Goal: Register for event/course

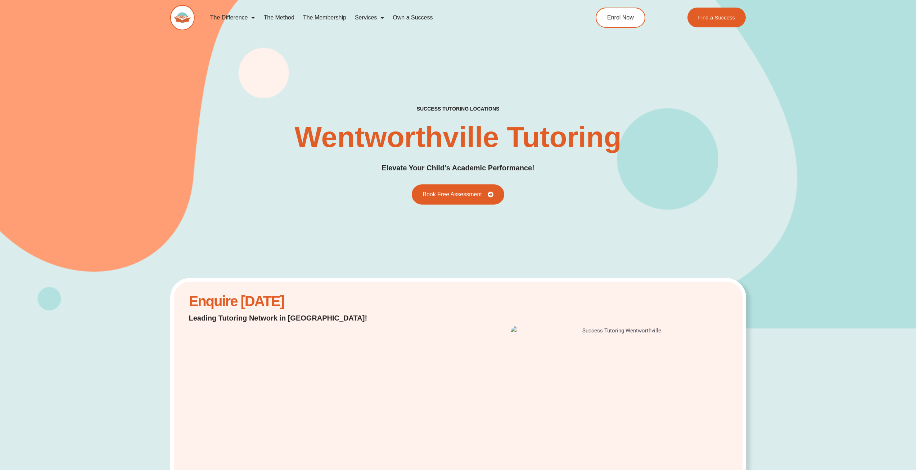
click at [381, 18] on span "Menu" at bounding box center [380, 17] width 7 height 13
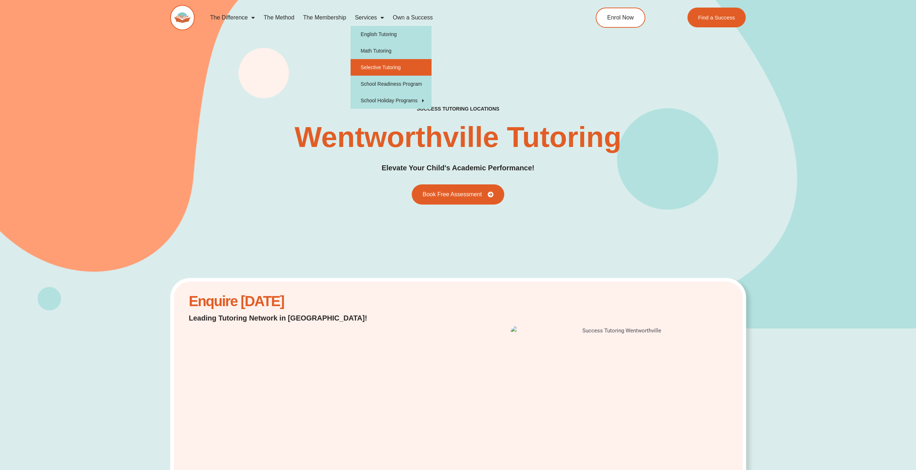
click at [394, 60] on link "Selective Tutoring" at bounding box center [391, 67] width 81 height 17
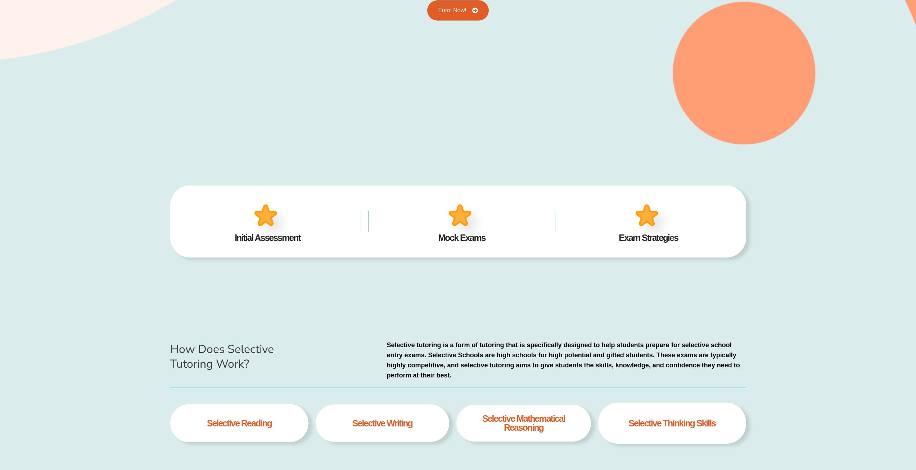
scroll to position [360, 0]
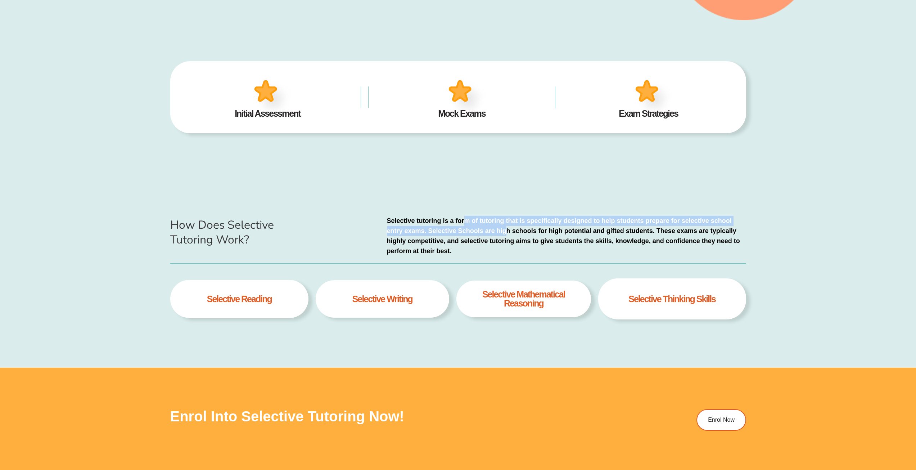
drag, startPoint x: 472, startPoint y: 225, endPoint x: 517, endPoint y: 227, distance: 45.4
click at [514, 227] on p "Selective tutoring is a form of tutoring that is specifically designed to help …" at bounding box center [566, 236] width 359 height 40
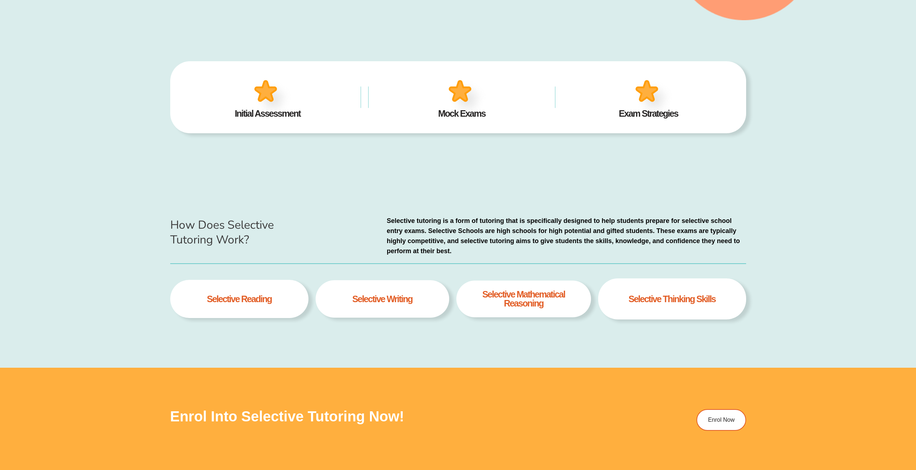
click at [594, 228] on p "Selective tutoring is a form of tutoring that is specifically designed to help …" at bounding box center [566, 236] width 359 height 40
drag, startPoint x: 512, startPoint y: 237, endPoint x: 533, endPoint y: 236, distance: 20.9
click at [530, 237] on p "Selective tutoring is a form of tutoring that is specifically designed to help …" at bounding box center [566, 236] width 359 height 40
click at [481, 240] on p "Selective tutoring is a form of tutoring that is specifically designed to help …" at bounding box center [566, 236] width 359 height 40
drag, startPoint x: 231, startPoint y: 295, endPoint x: 290, endPoint y: 310, distance: 60.8
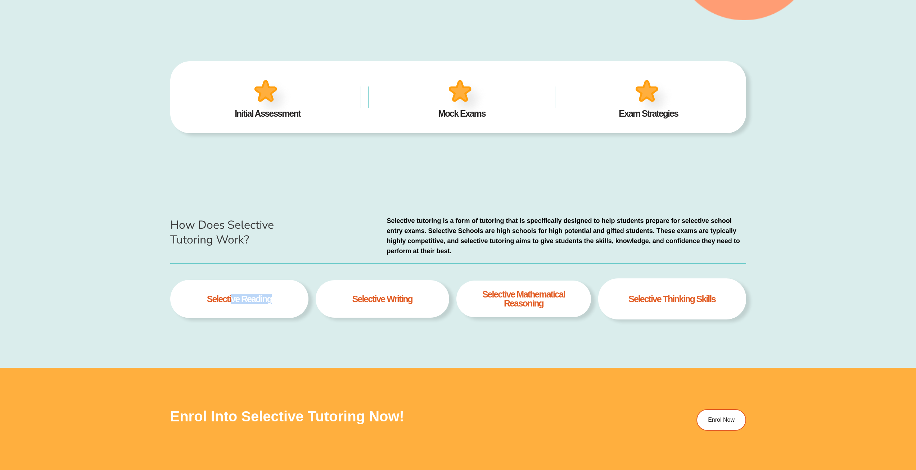
click at [284, 307] on div "selective Reading" at bounding box center [239, 299] width 138 height 39
drag, startPoint x: 363, startPoint y: 305, endPoint x: 452, endPoint y: 302, distance: 89.3
click at [452, 302] on div "selective Reading selective writing selective Mathematical Reasoning Selective …" at bounding box center [458, 302] width 576 height 48
drag, startPoint x: 557, startPoint y: 299, endPoint x: 597, endPoint y: 298, distance: 40.0
click at [594, 298] on div "selective Reading selective writing selective Mathematical Reasoning Selective …" at bounding box center [458, 302] width 576 height 48
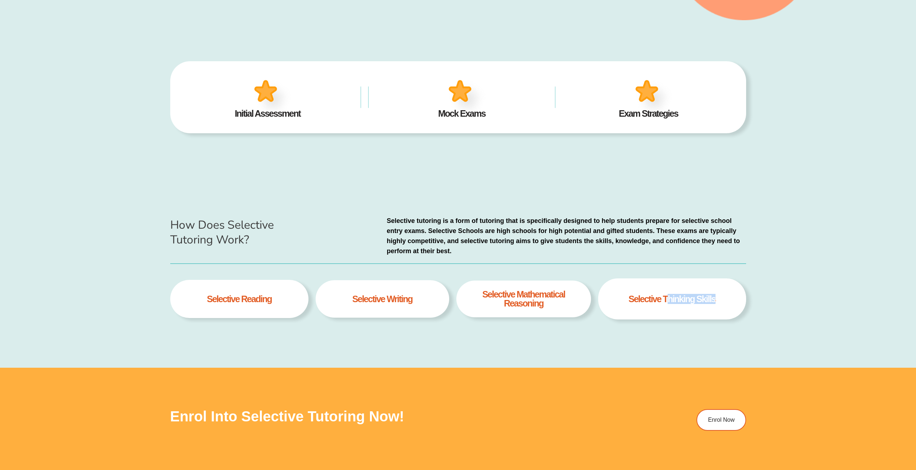
drag, startPoint x: 671, startPoint y: 299, endPoint x: 732, endPoint y: 300, distance: 60.5
click at [730, 300] on div "Selective thinking skills" at bounding box center [672, 298] width 148 height 41
click at [790, 278] on div "How Does Selective Tutoring Work? Selective tutoring is a form of tutoring that…" at bounding box center [458, 271] width 916 height 193
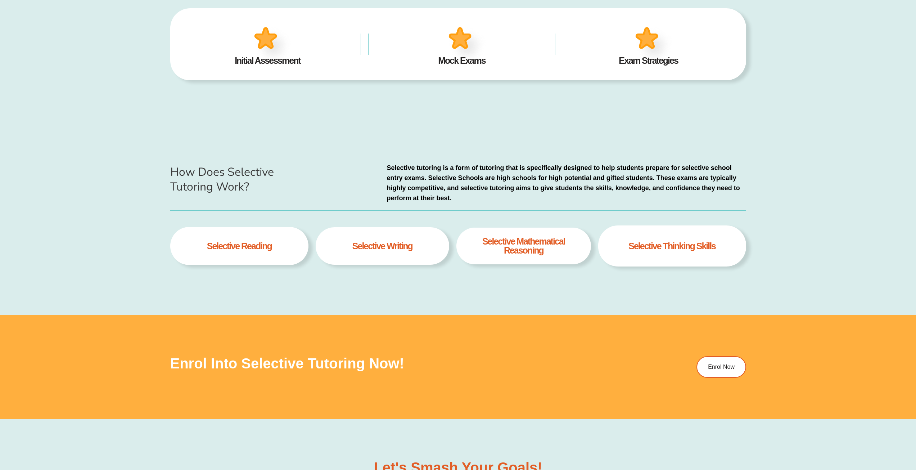
scroll to position [480, 0]
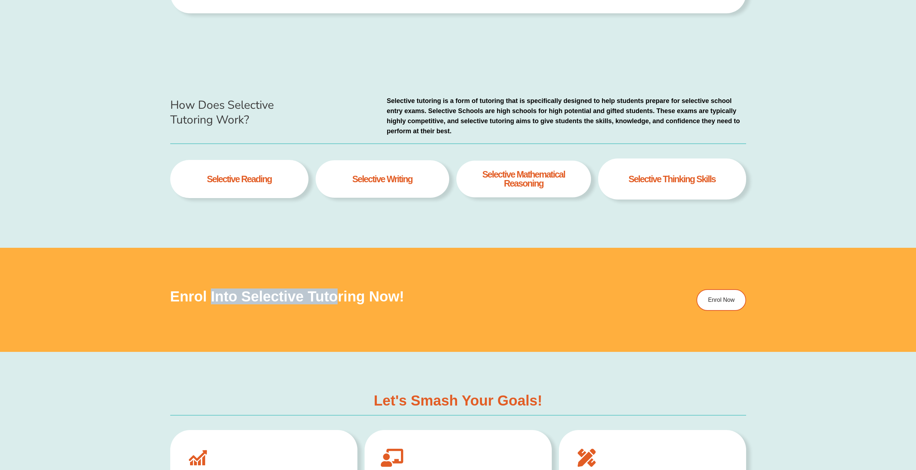
drag, startPoint x: 266, startPoint y: 299, endPoint x: 344, endPoint y: 304, distance: 78.3
click at [342, 303] on h3 "Enrol into Selective Tutoring Now!" at bounding box center [397, 296] width 455 height 14
click at [517, 302] on h3 "Enrol into Selective Tutoring Now!" at bounding box center [397, 296] width 455 height 14
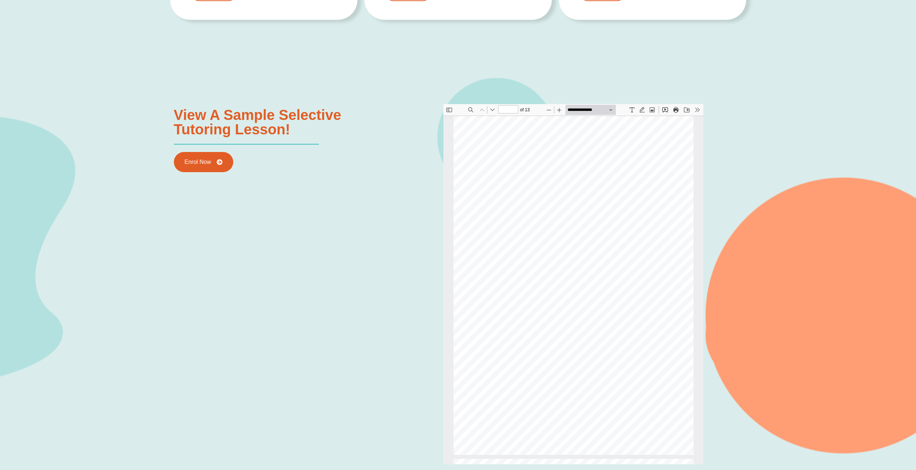
scroll to position [1080, 0]
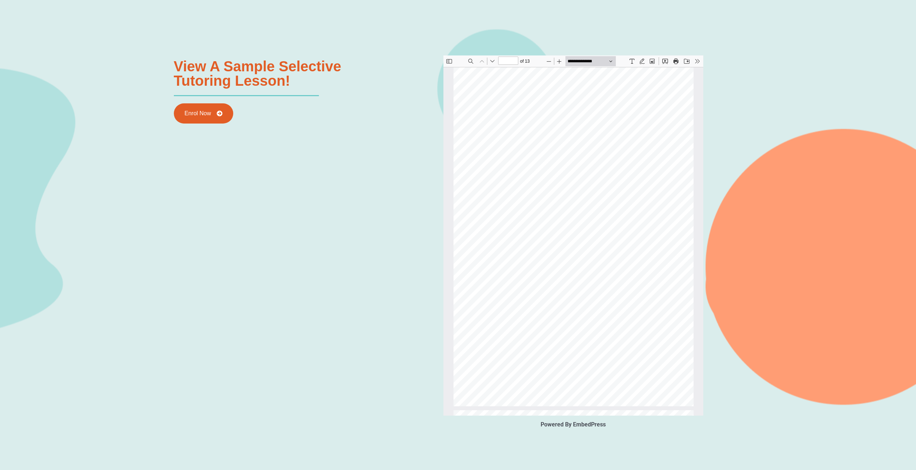
click at [574, 364] on div "Selective Course Selective Course Information Booklet Information Booklet Give …" at bounding box center [573, 236] width 240 height 339
drag, startPoint x: 611, startPoint y: 154, endPoint x: 628, endPoint y: 245, distance: 92.7
click at [628, 245] on div "Selective Course Selective Course Information Booklet Information Booklet Give …" at bounding box center [573, 236] width 240 height 339
click at [627, 245] on div "Selective Course Selective Course Information Booklet Information Booklet Give …" at bounding box center [573, 236] width 240 height 339
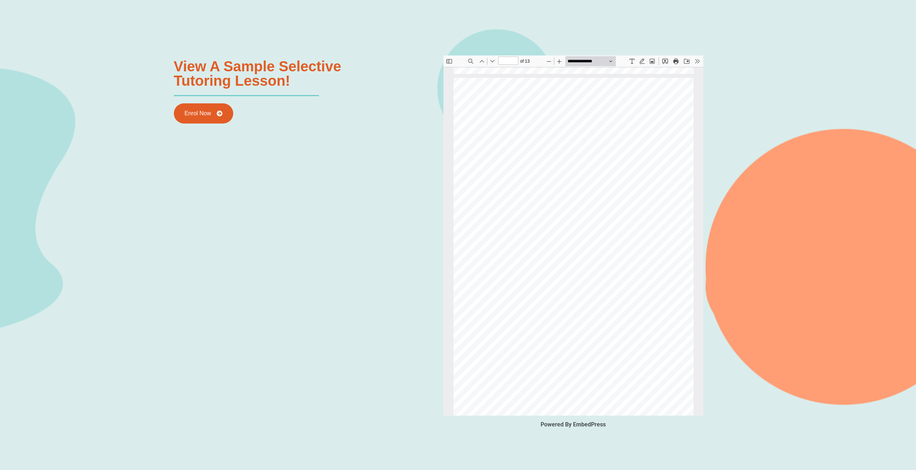
click at [554, 315] on div "What is Success Tutoring’s Selective Course? 10 Resources Provided: Two section…" at bounding box center [573, 247] width 240 height 339
type input "**"
drag, startPoint x: 464, startPoint y: 274, endPoint x: 530, endPoint y: 271, distance: 66.3
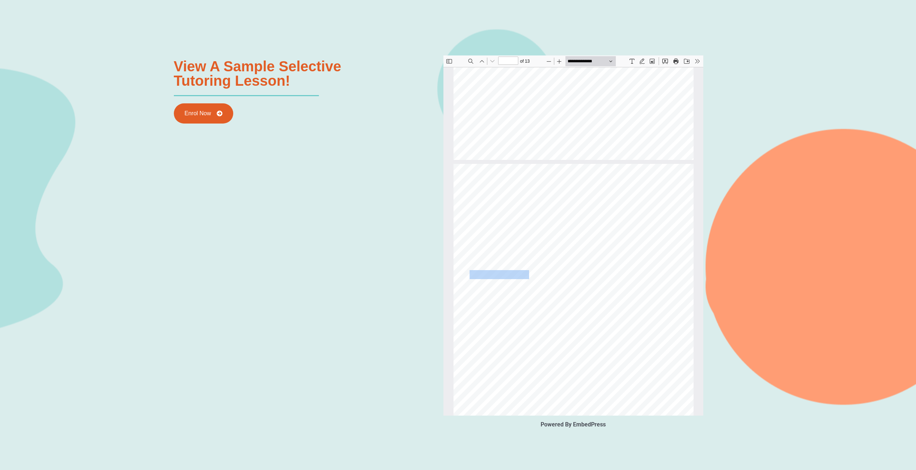
click at [526, 272] on span "Ensure your child meets all aforementioned eligibility requirements" at bounding box center [571, 275] width 214 height 8
click at [616, 267] on div "How to Enroll? 10 Ensure your child meets all aforementioned eligibility requir…" at bounding box center [573, 333] width 240 height 339
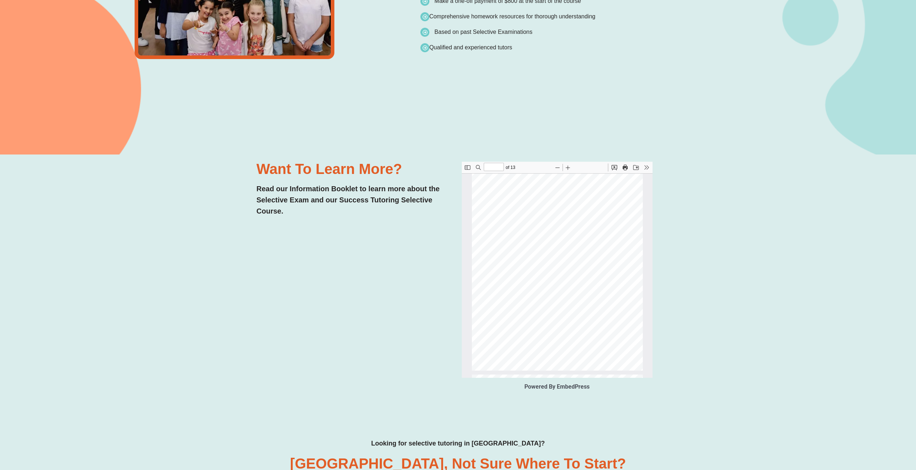
scroll to position [846, 0]
type input "**"
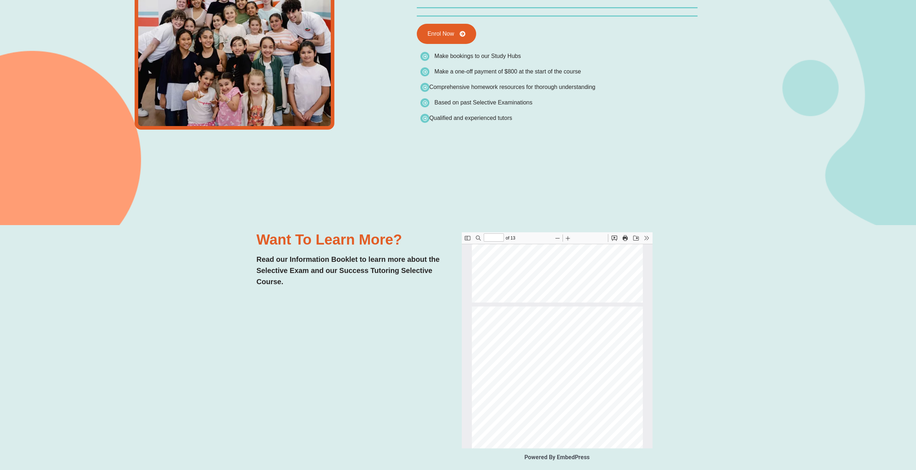
scroll to position [1500, 0]
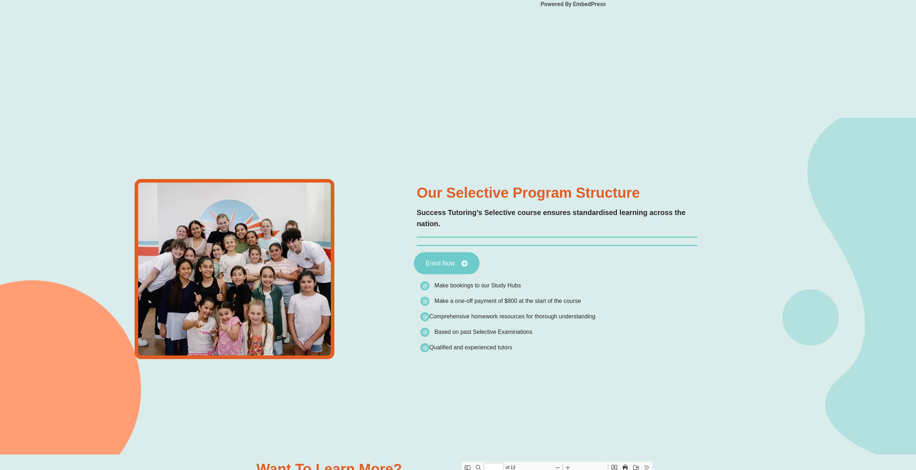
click at [446, 270] on link "Enrol Now" at bounding box center [447, 263] width 66 height 22
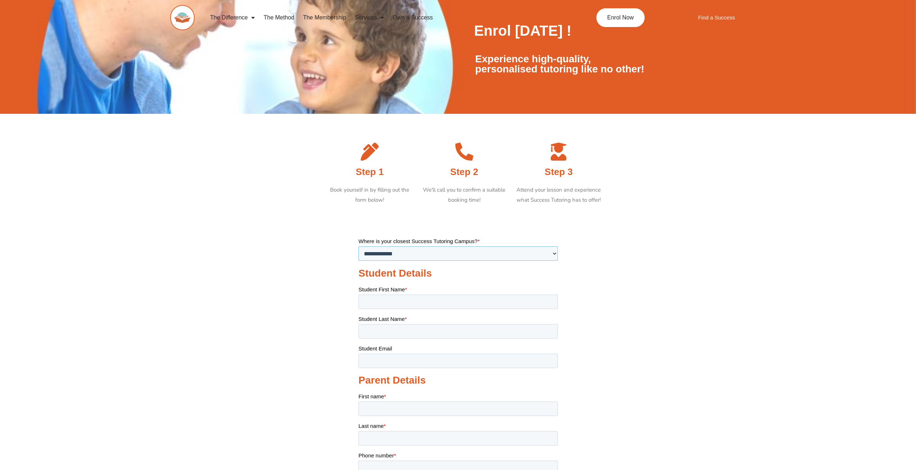
click at [447, 251] on select "**********" at bounding box center [457, 253] width 199 height 14
select select "**********"
click at [358, 246] on select "**********" at bounding box center [457, 253] width 199 height 14
click at [643, 267] on section at bounding box center [458, 394] width 916 height 370
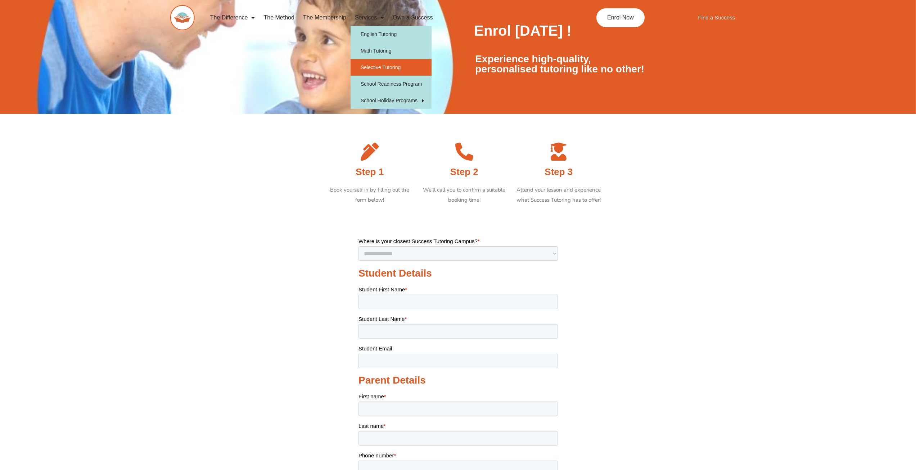
click at [377, 70] on link "Selective Tutoring" at bounding box center [391, 67] width 81 height 17
